Goal: Information Seeking & Learning: Check status

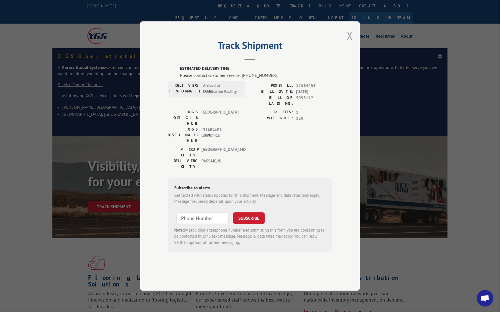
click at [349, 43] on button "Close modal" at bounding box center [350, 35] width 6 height 15
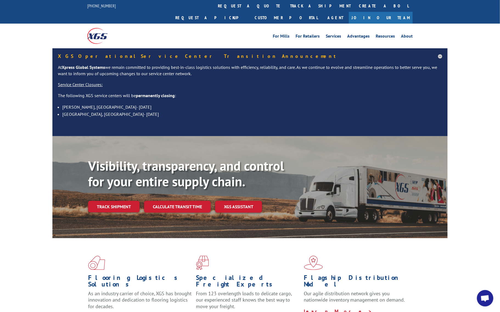
drag, startPoint x: 235, startPoint y: 9, endPoint x: 230, endPoint y: 15, distance: 7.1
click at [286, 9] on link "track a shipment" at bounding box center [320, 6] width 69 height 12
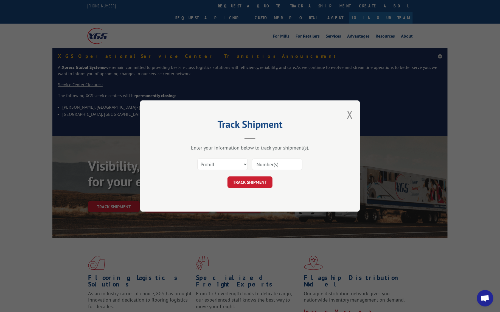
click at [267, 167] on input at bounding box center [277, 165] width 50 height 12
type input "17564456"
click button "TRACK SHIPMENT" at bounding box center [249, 182] width 45 height 12
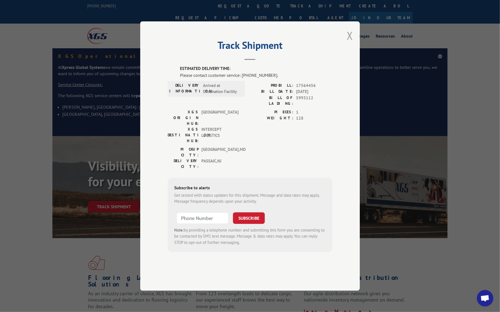
click at [350, 43] on button "Close modal" at bounding box center [350, 35] width 6 height 15
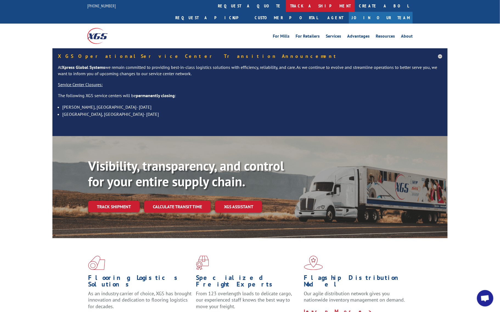
click at [286, 7] on link "track a shipment" at bounding box center [320, 6] width 69 height 12
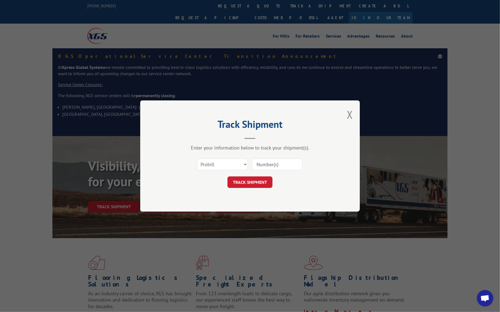
drag, startPoint x: 266, startPoint y: 165, endPoint x: 283, endPoint y: 155, distance: 19.8
click at [270, 165] on input at bounding box center [277, 165] width 50 height 12
type input "17592030"
click button "TRACK SHIPMENT" at bounding box center [249, 182] width 45 height 12
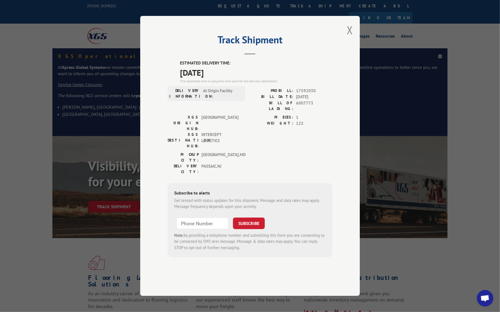
drag, startPoint x: 350, startPoint y: 47, endPoint x: 335, endPoint y: 41, distance: 16.3
click at [350, 37] on button "Close modal" at bounding box center [350, 30] width 6 height 15
